Goal: Task Accomplishment & Management: Complete application form

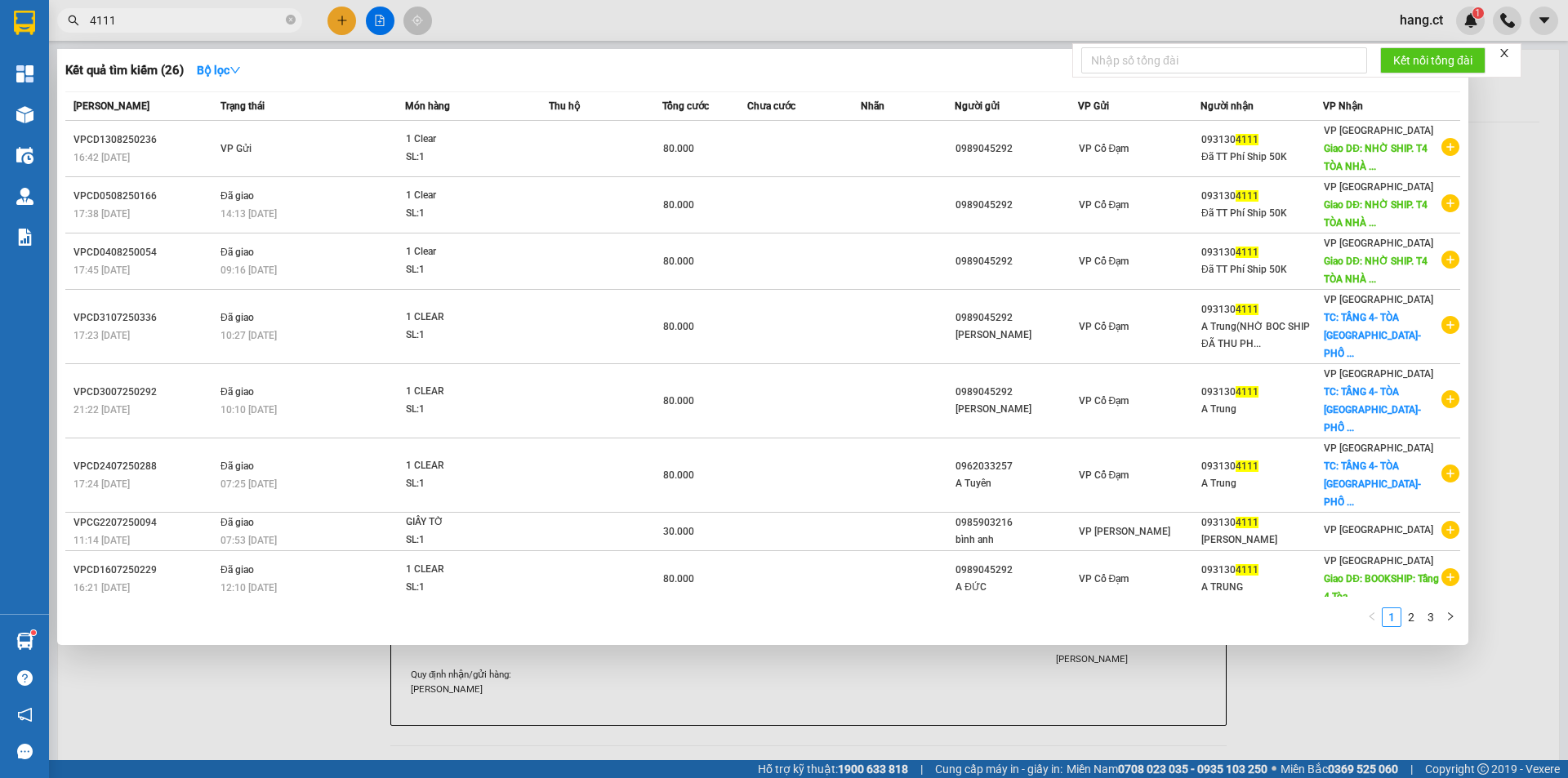
click at [158, 13] on input "4111" at bounding box center [186, 19] width 193 height 18
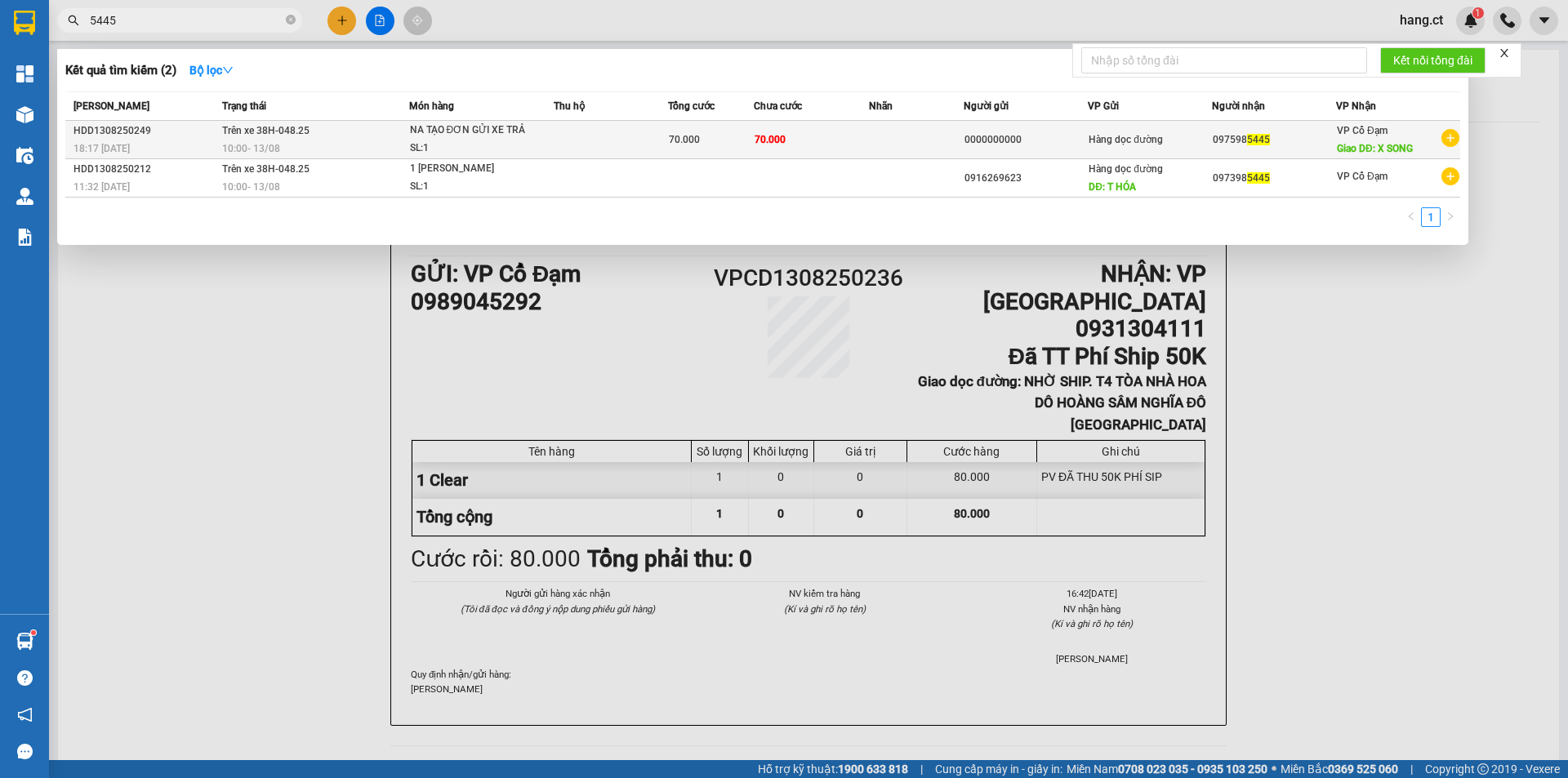
type input "5445"
click at [639, 137] on td at bounding box center [611, 139] width 114 height 38
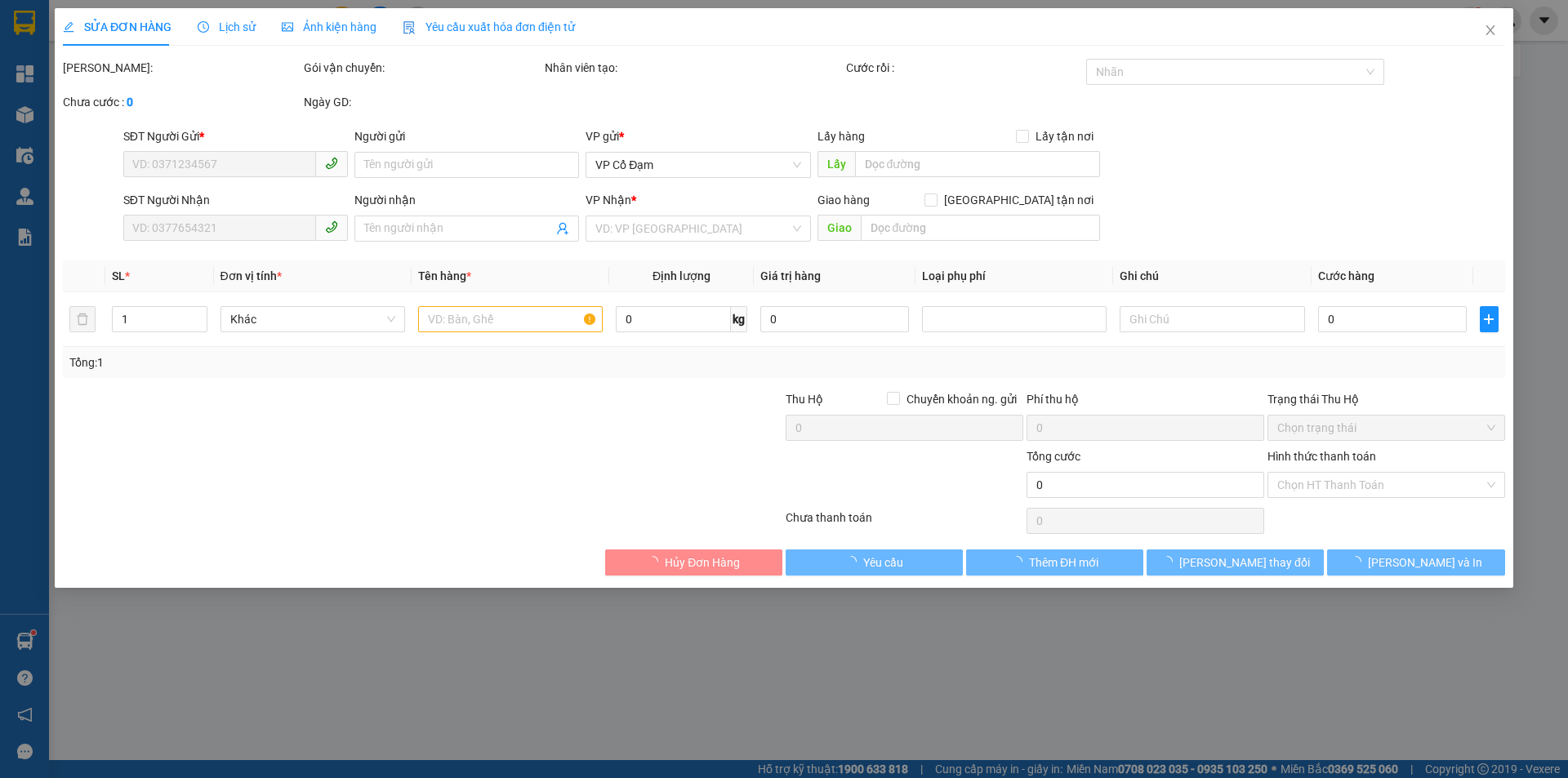
type input "0000000000"
type input "0975985445"
type input "X SONG"
type input "70.000"
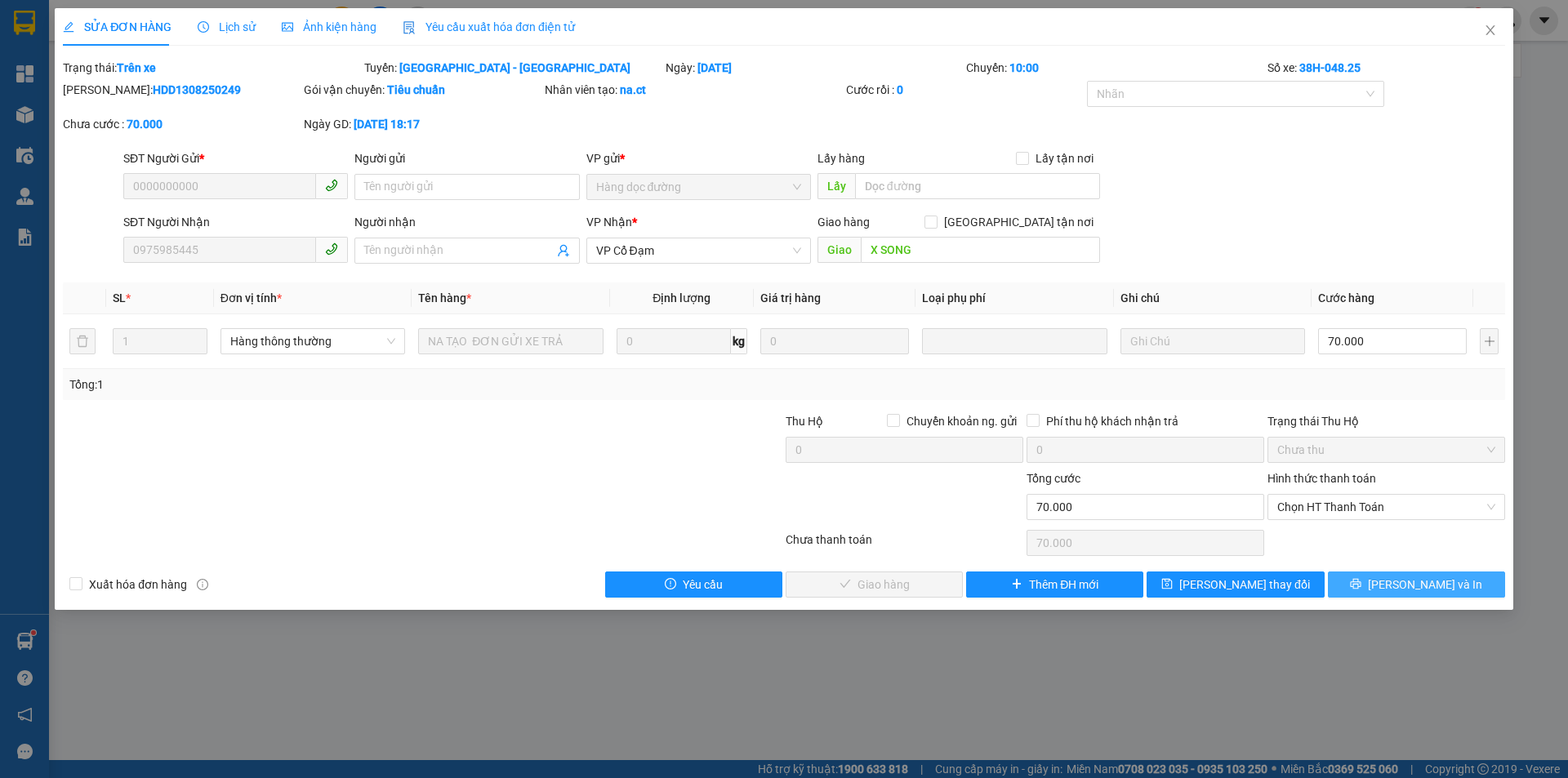
click at [1421, 583] on span "[PERSON_NAME] và In" at bounding box center [1424, 584] width 114 height 18
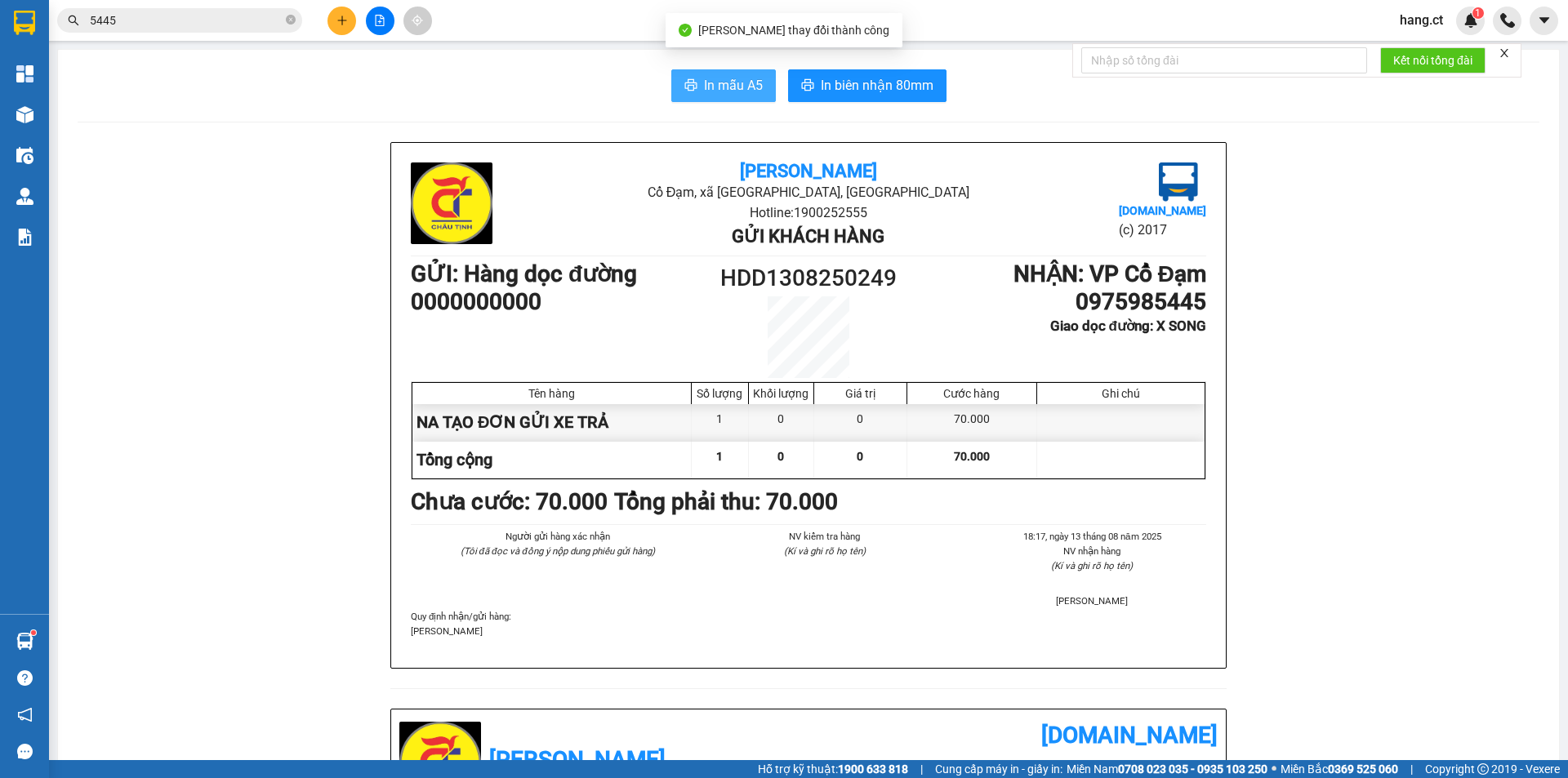
click at [709, 80] on span "In mẫu A5" at bounding box center [733, 85] width 58 height 20
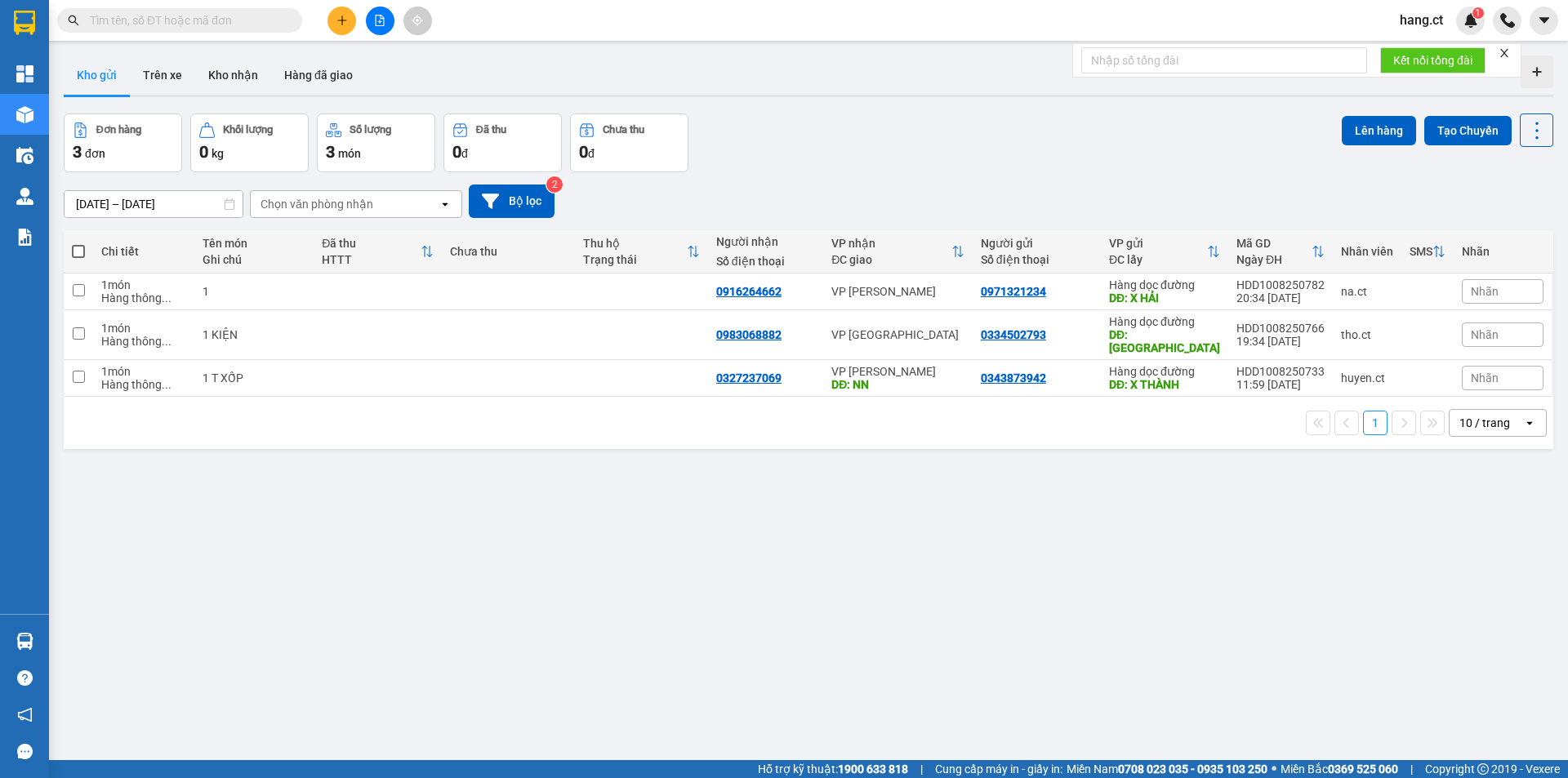
click at [196, 10] on span at bounding box center [180, 20] width 245 height 24
click at [187, 29] on input "text" at bounding box center [186, 19] width 193 height 18
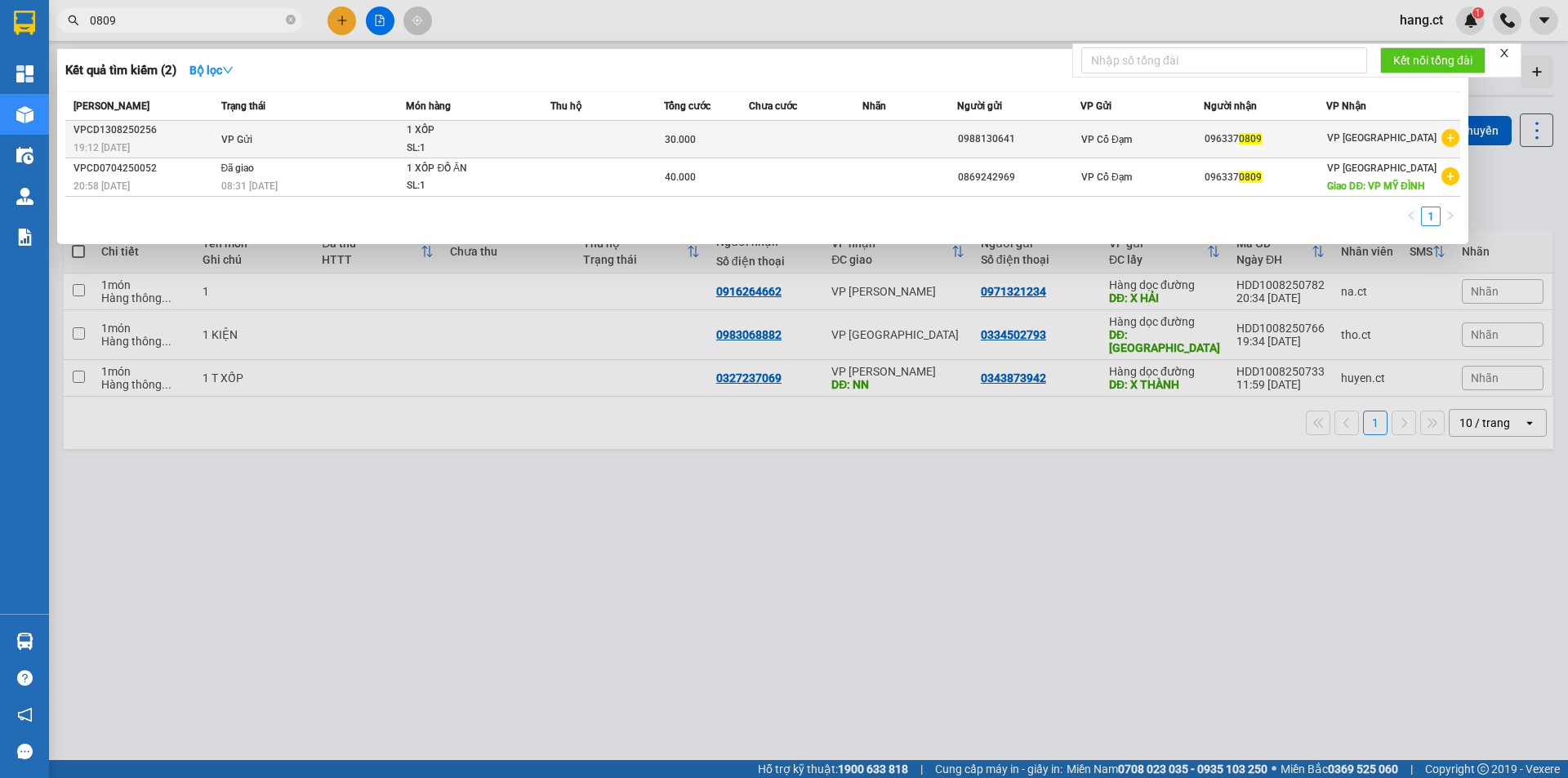
type input "0809"
click at [514, 130] on div "1 XỐP" at bounding box center [468, 130] width 122 height 18
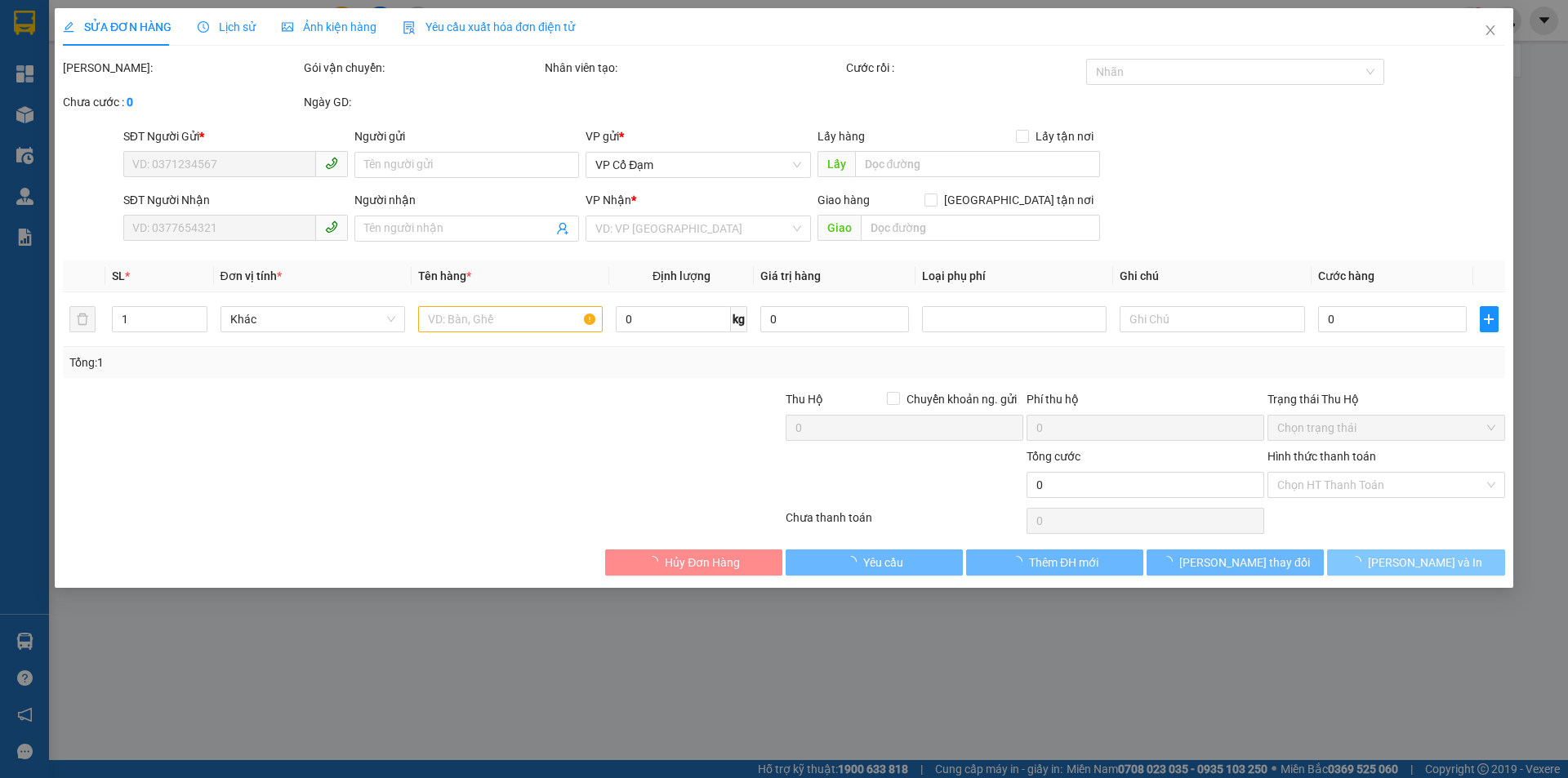
type input "0988130641"
type input "0963370809"
type input "30.000"
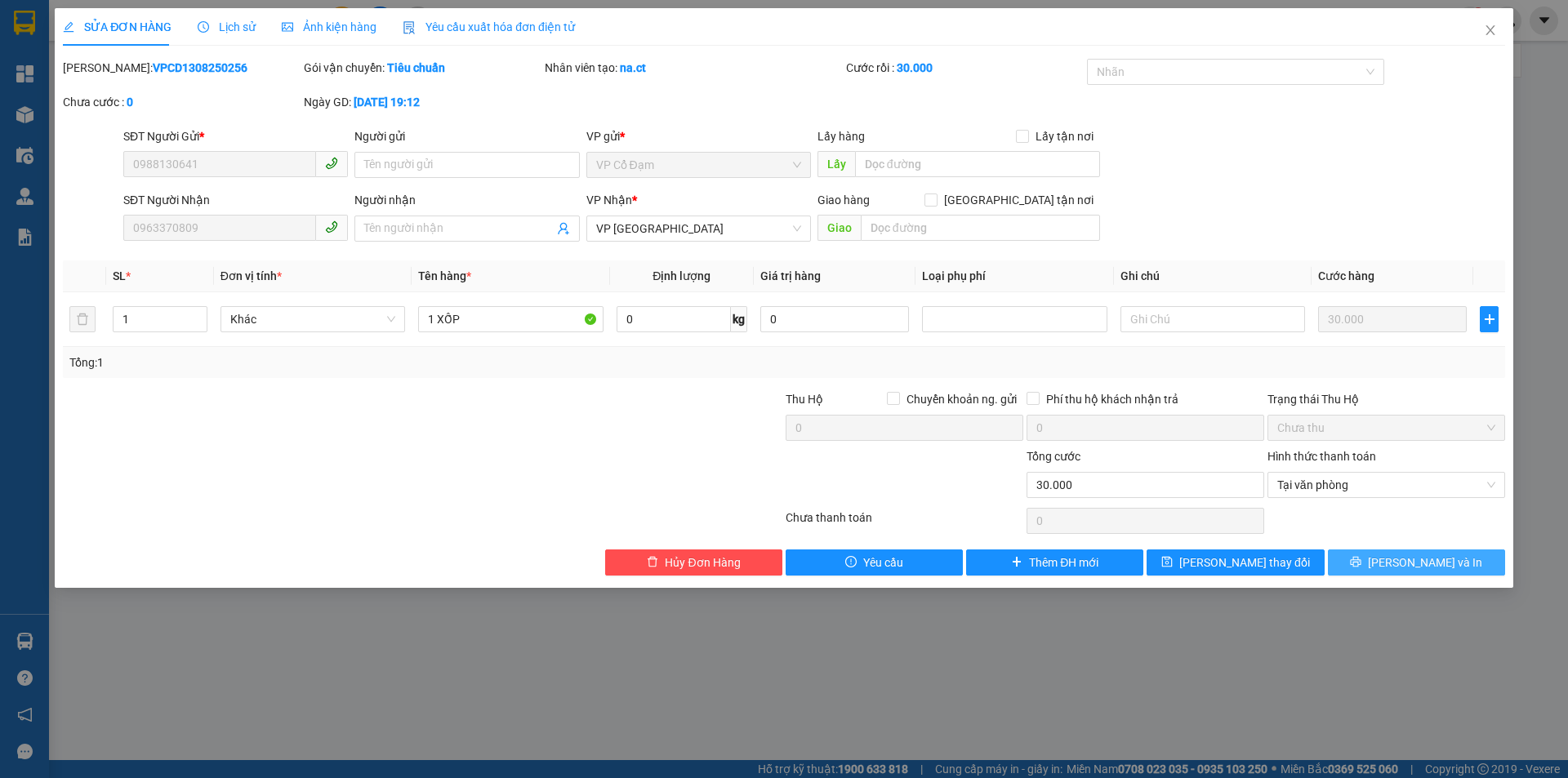
click at [1410, 558] on span "[PERSON_NAME] và In" at bounding box center [1424, 562] width 114 height 18
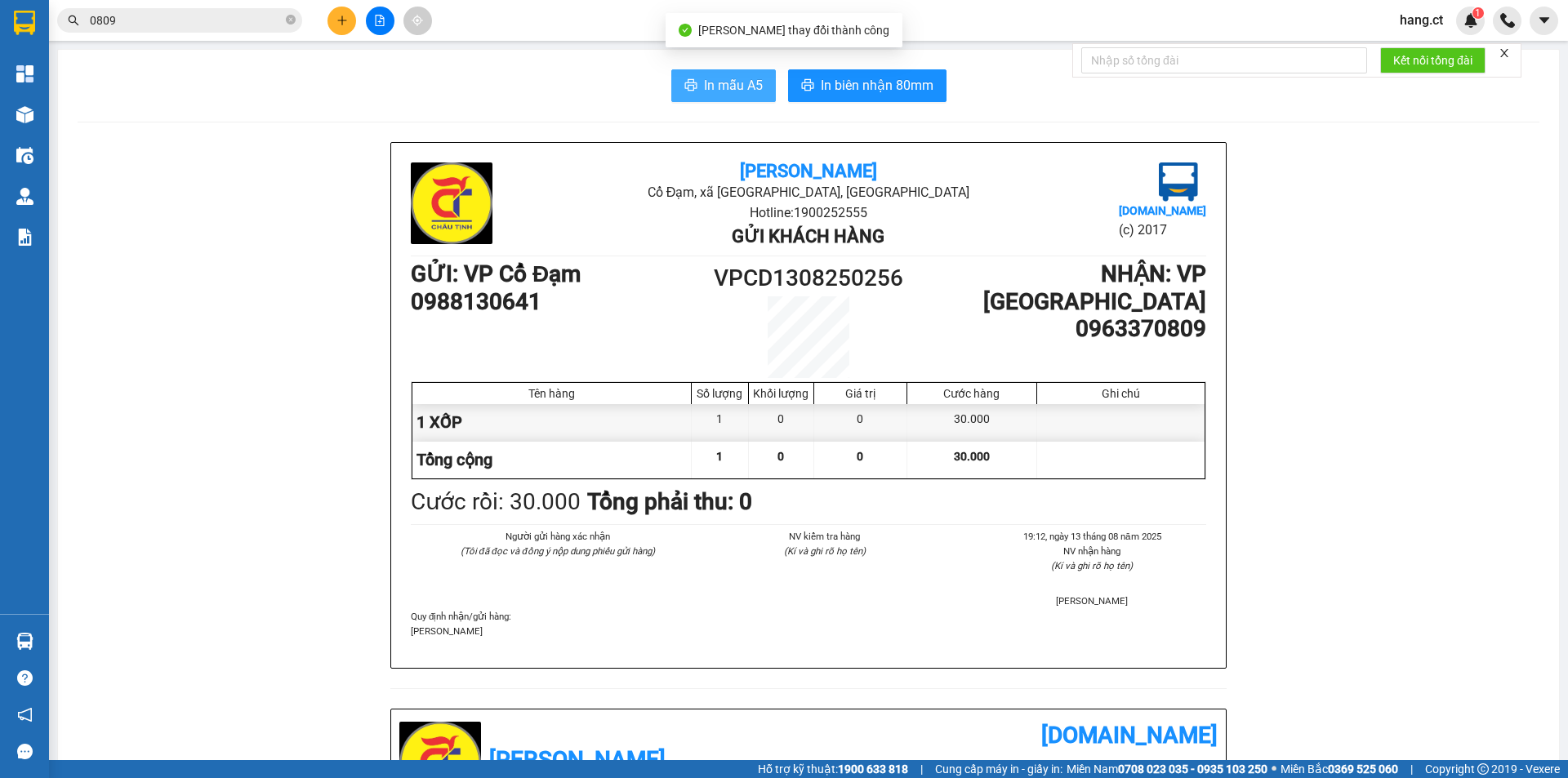
click at [725, 80] on span "In mẫu A5" at bounding box center [733, 85] width 58 height 20
click at [735, 81] on span "In mẫu A5" at bounding box center [733, 85] width 58 height 20
click at [746, 92] on span "In mẫu A5" at bounding box center [733, 85] width 58 height 20
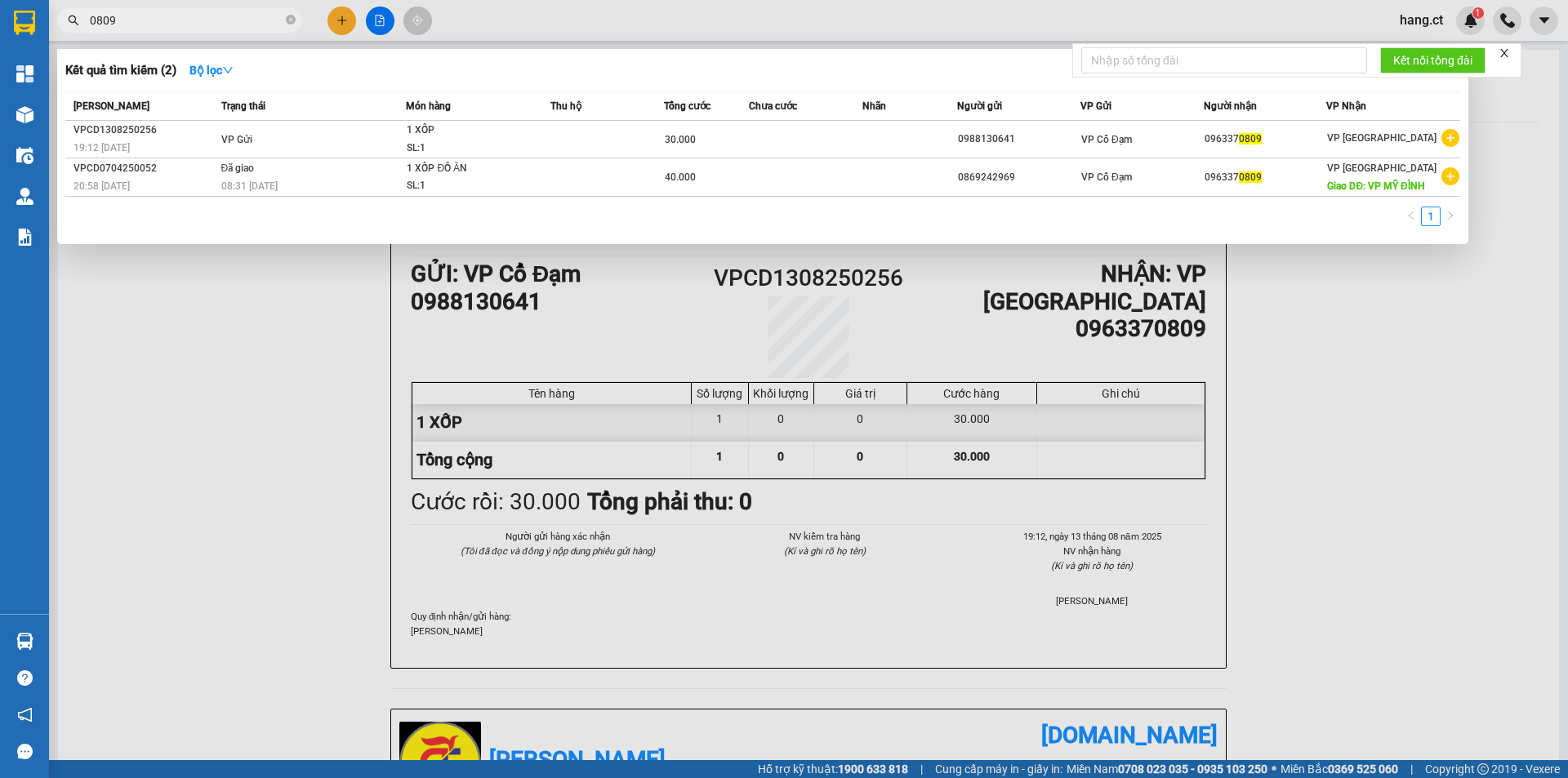
click at [198, 12] on input "0809" at bounding box center [186, 19] width 193 height 18
type input "0"
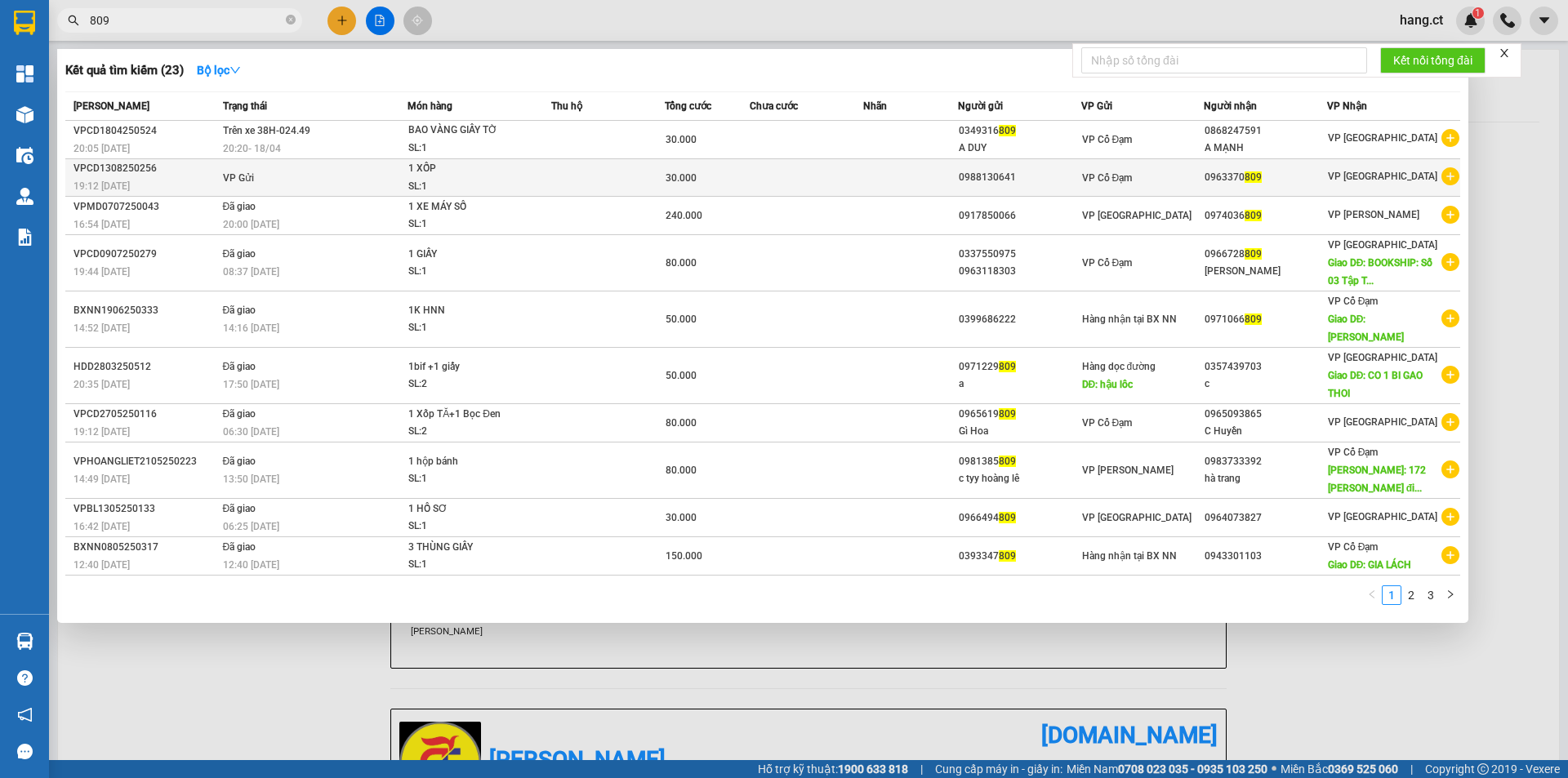
type input "809"
click at [618, 165] on td at bounding box center [608, 178] width 114 height 38
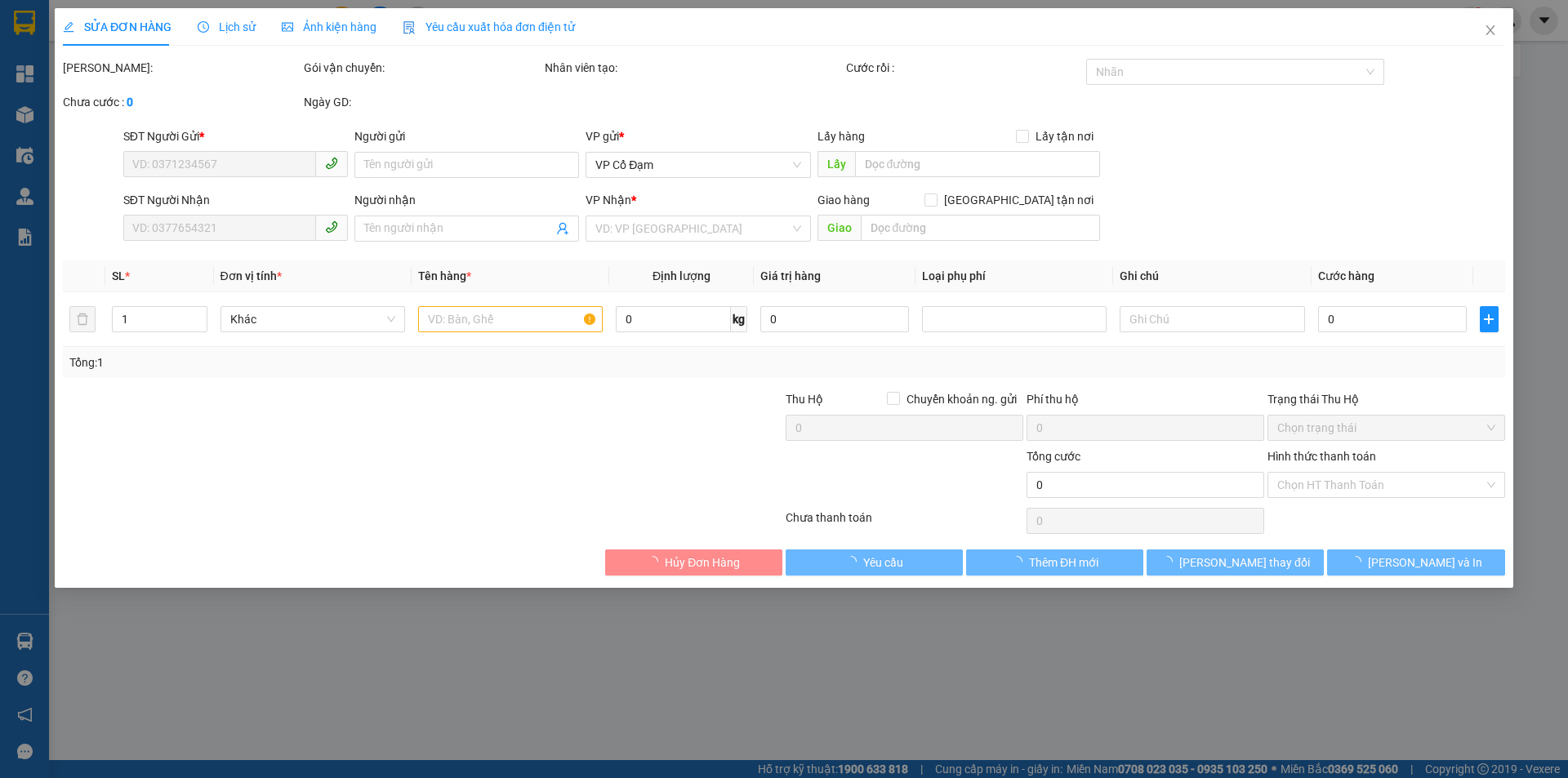
type input "0988130641"
type input "0963370809"
type input "30.000"
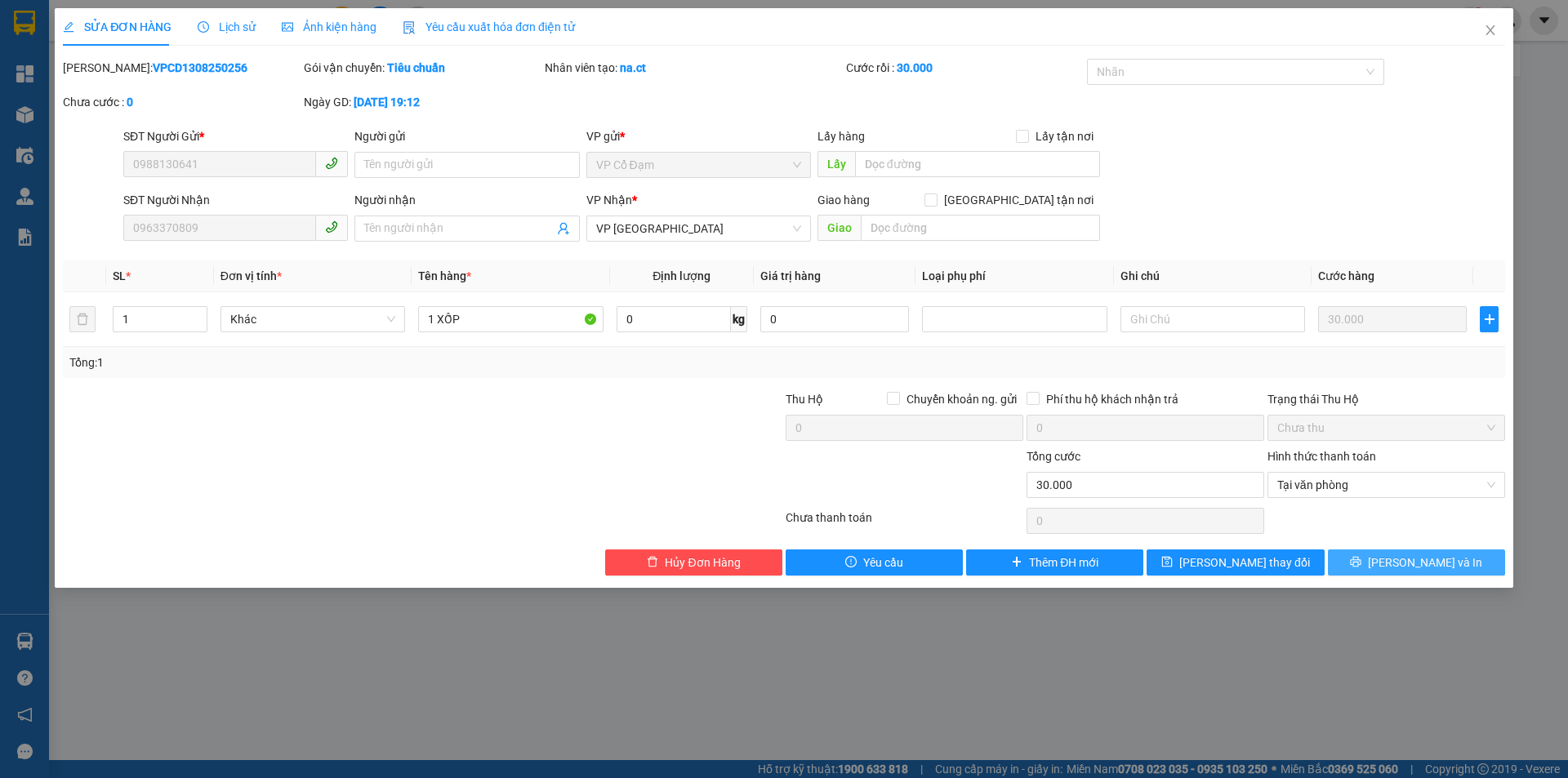
click at [1438, 564] on span "[PERSON_NAME] và In" at bounding box center [1424, 562] width 114 height 18
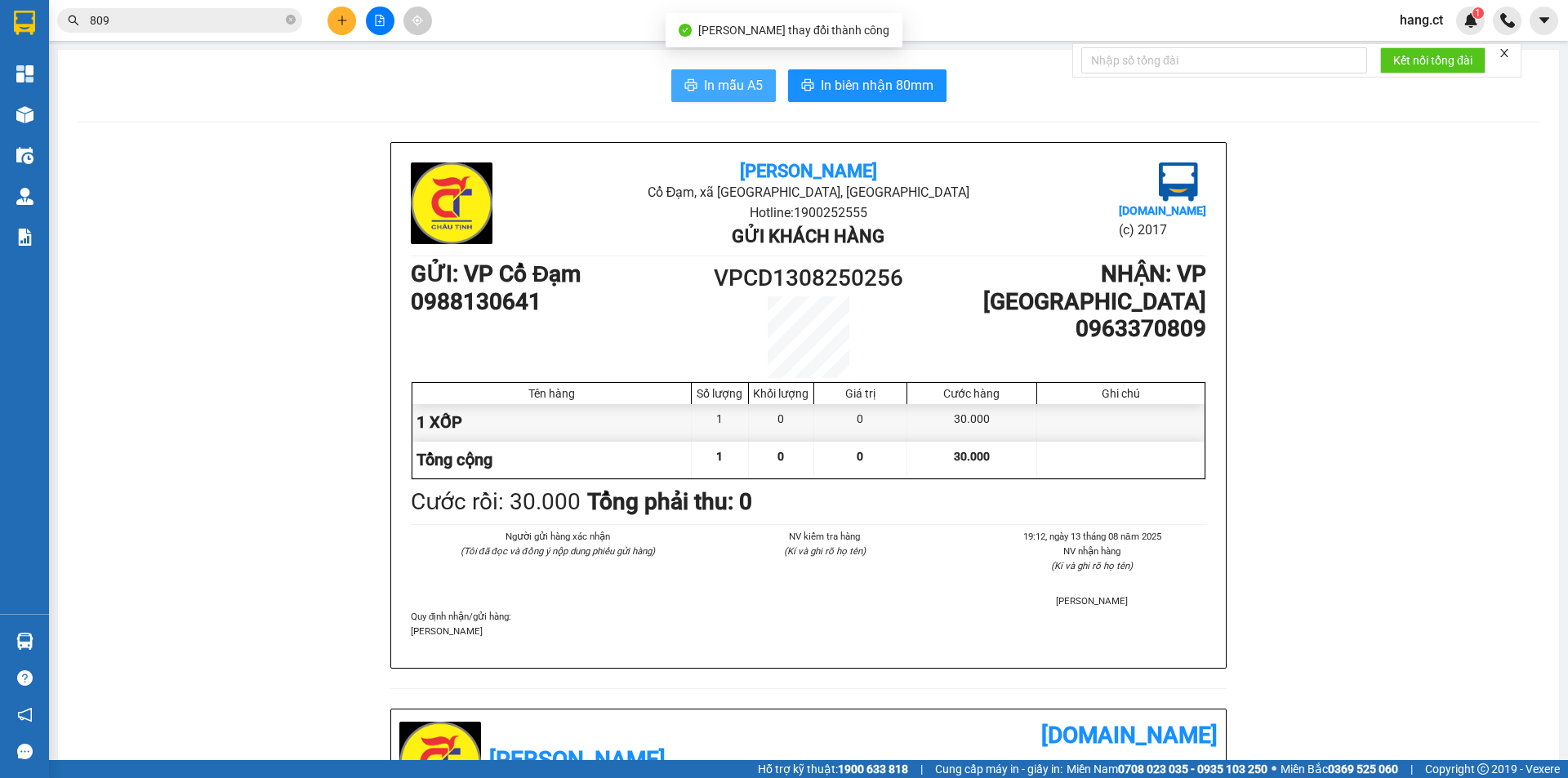
click at [734, 80] on span "In mẫu A5" at bounding box center [733, 85] width 58 height 20
